Goal: Transaction & Acquisition: Obtain resource

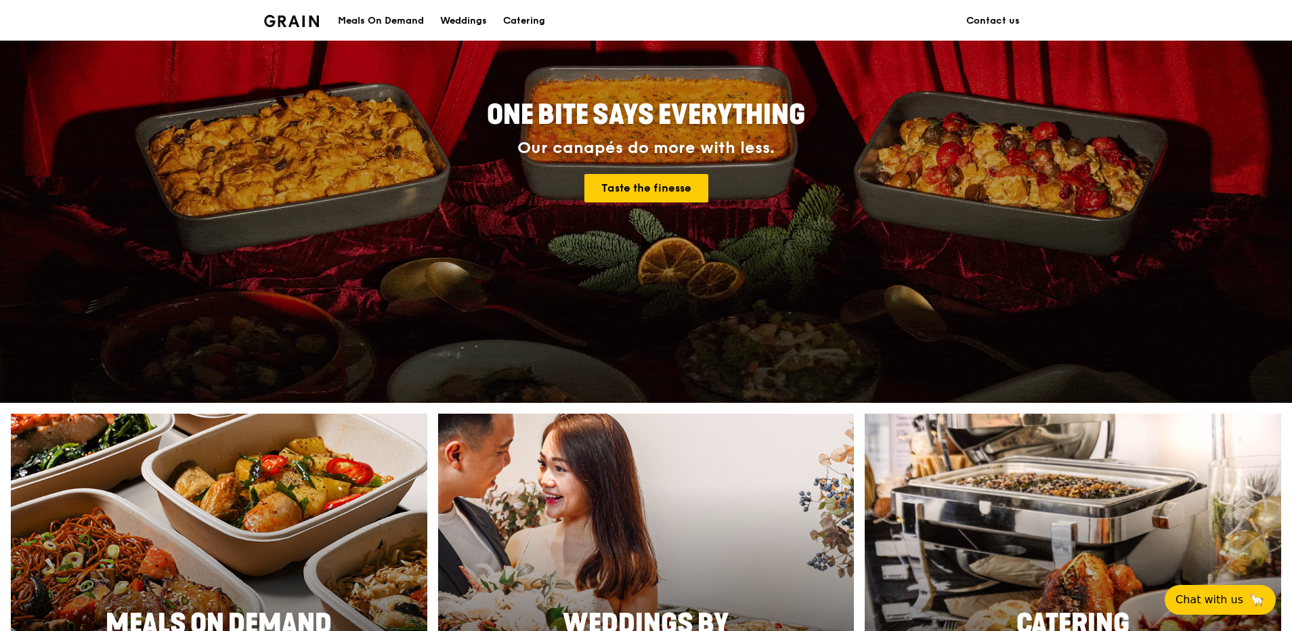
scroll to position [135, 0]
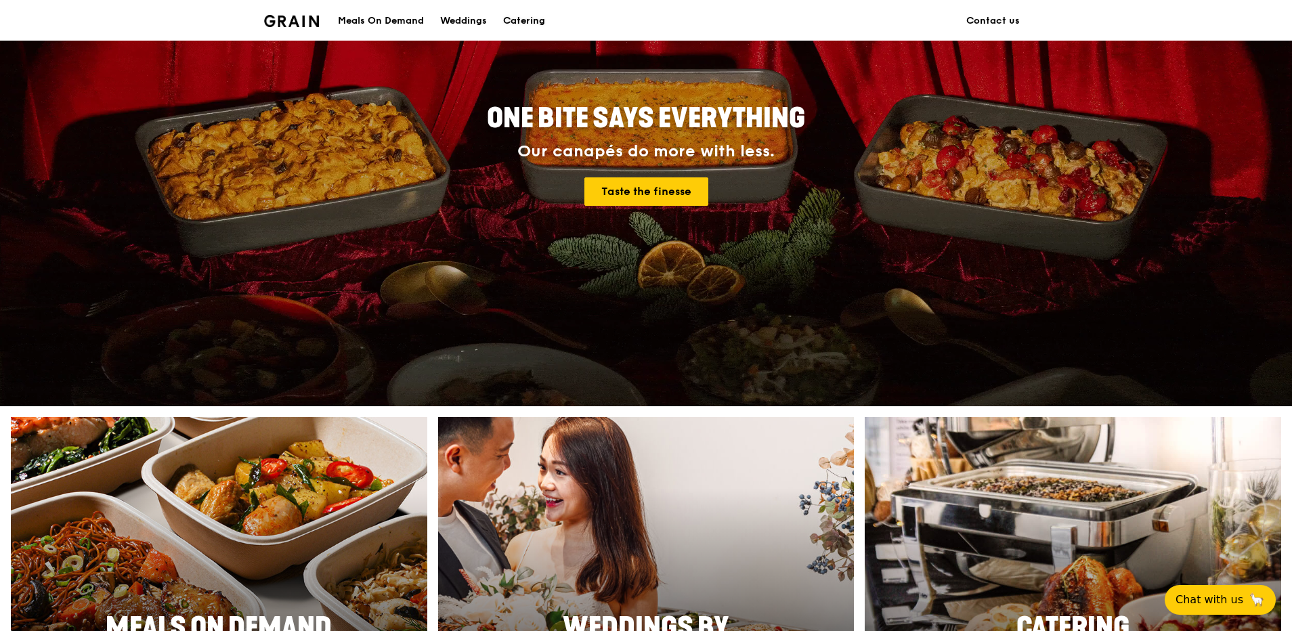
click at [526, 19] on div "Catering" at bounding box center [524, 21] width 42 height 41
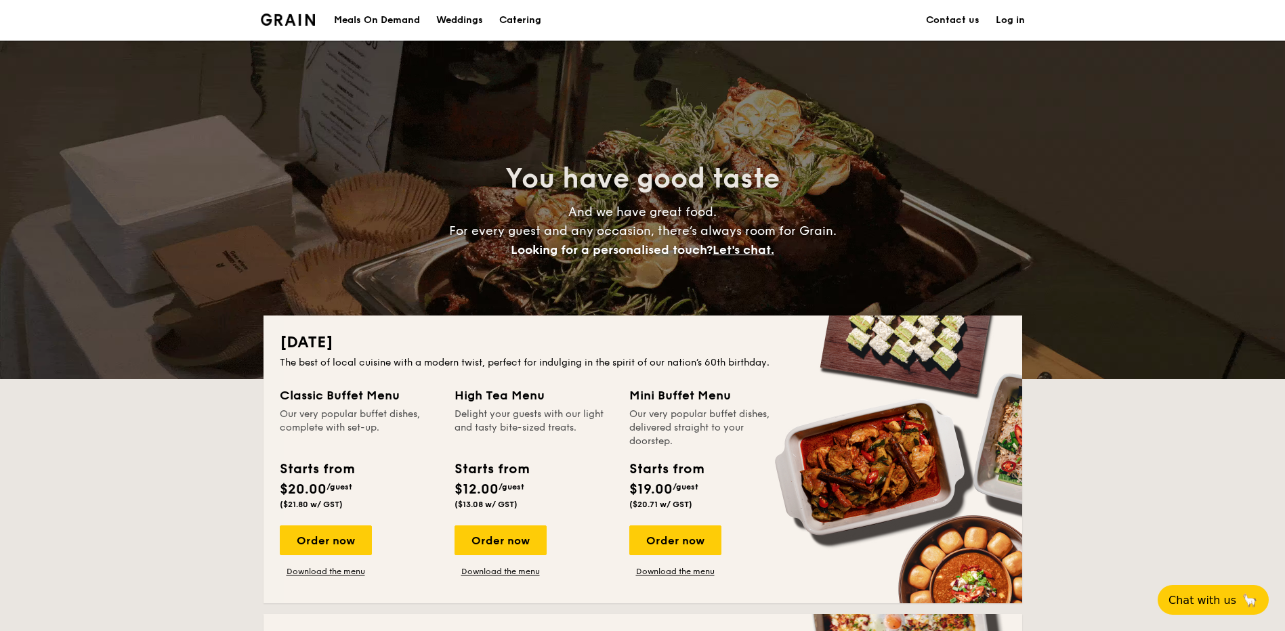
scroll to position [203, 0]
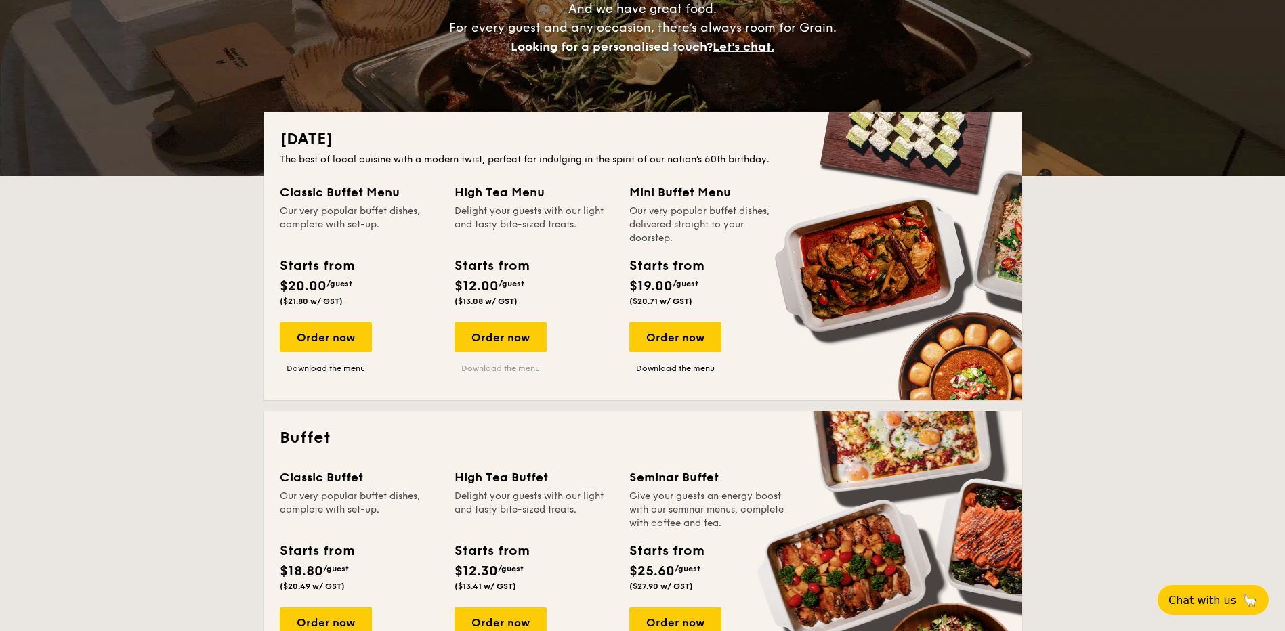
click at [502, 370] on link "Download the menu" at bounding box center [500, 368] width 92 height 11
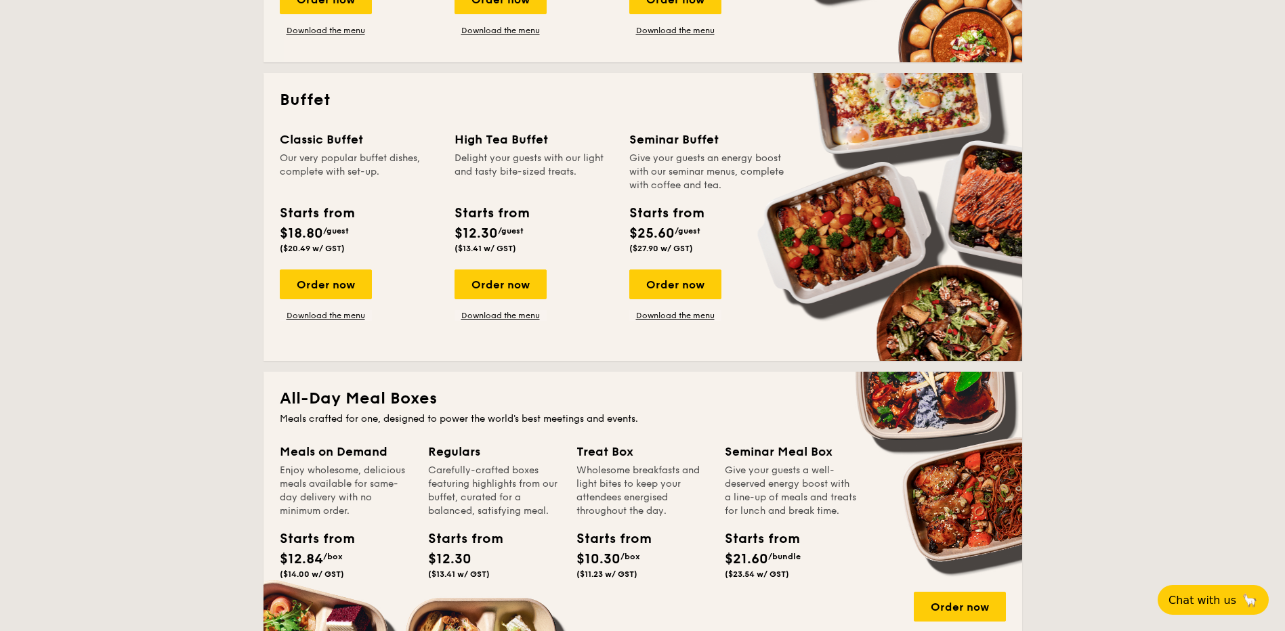
scroll to position [542, 0]
click at [509, 316] on link "Download the menu" at bounding box center [500, 315] width 92 height 11
